Goal: Register for event/course

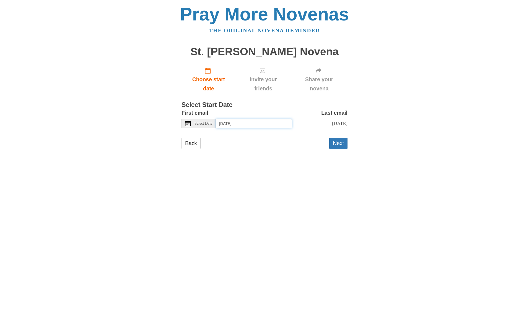
click at [235, 124] on input "Saturday, September 27th" at bounding box center [254, 123] width 76 height 9
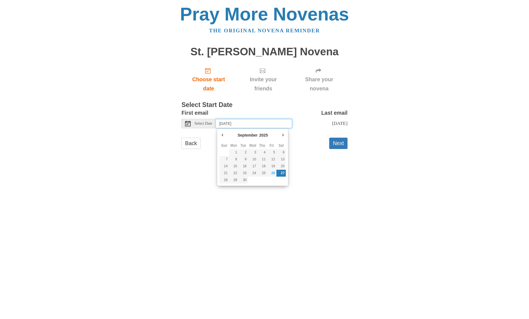
type input "Wednesday, September 24th"
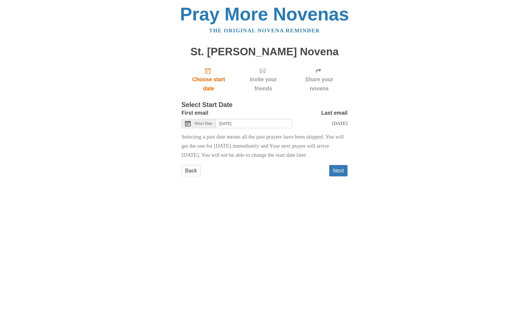
click at [341, 167] on button "Next" at bounding box center [338, 170] width 18 height 11
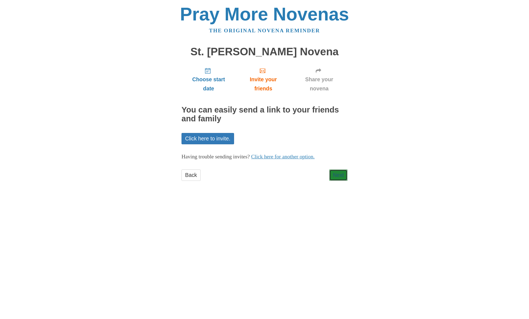
click at [341, 175] on link "Next" at bounding box center [338, 175] width 18 height 11
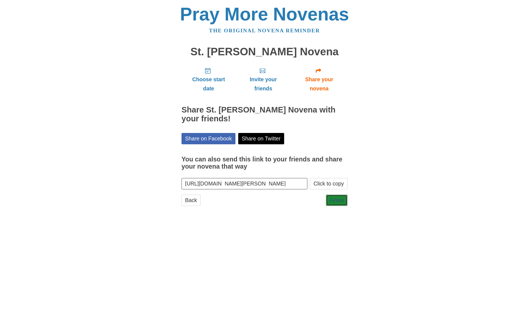
click at [341, 200] on link "Finish" at bounding box center [337, 200] width 22 height 11
